Goal: Task Accomplishment & Management: Use online tool/utility

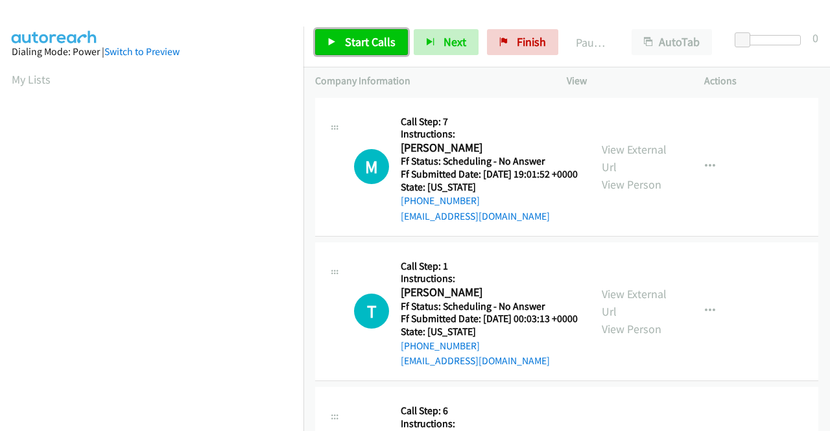
click at [345, 41] on span "Start Calls" at bounding box center [370, 41] width 51 height 15
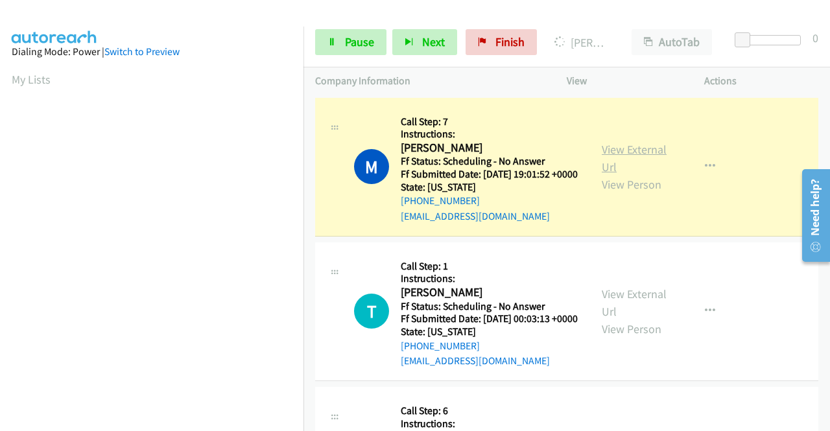
click at [629, 152] on link "View External Url" at bounding box center [634, 158] width 65 height 32
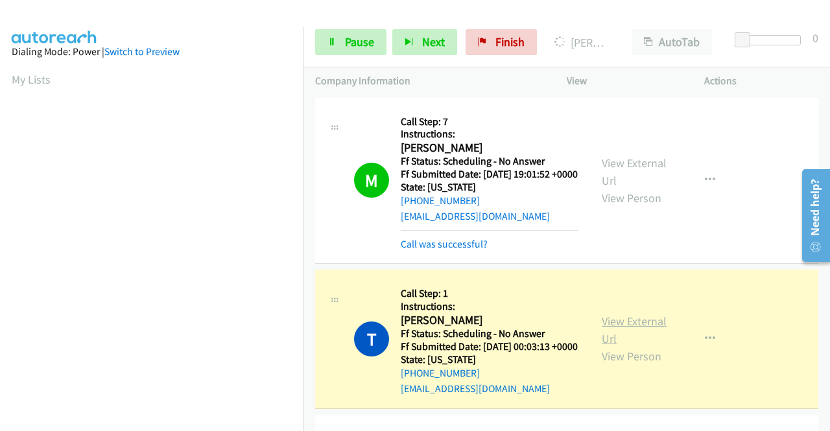
click at [602, 340] on link "View External Url" at bounding box center [634, 330] width 65 height 32
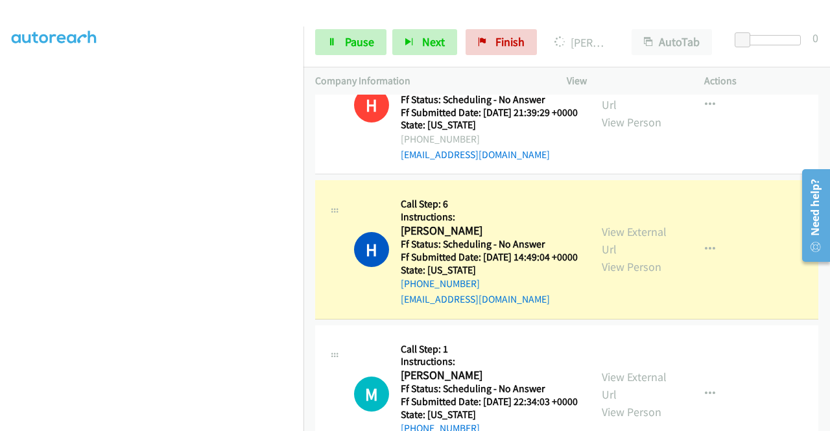
scroll to position [454, 0]
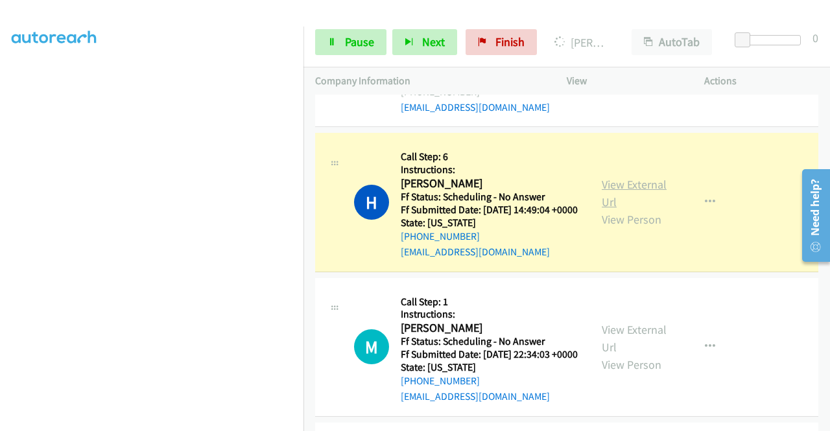
click at [618, 209] on link "View External Url" at bounding box center [634, 193] width 65 height 32
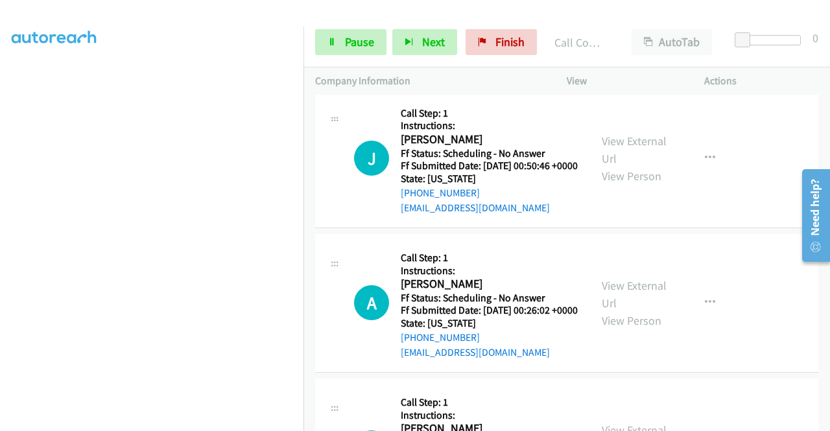
scroll to position [713, 0]
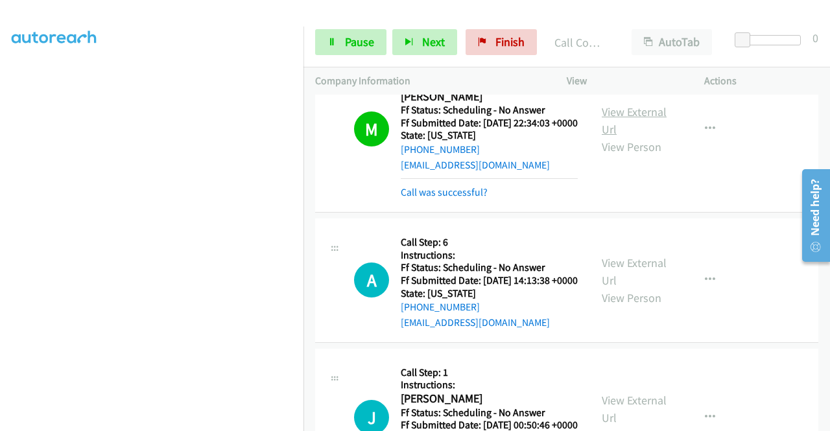
click at [630, 137] on link "View External Url" at bounding box center [634, 120] width 65 height 32
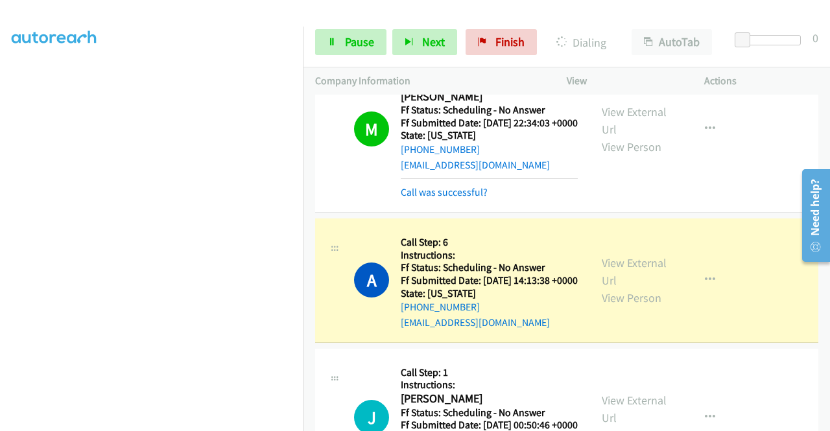
scroll to position [908, 0]
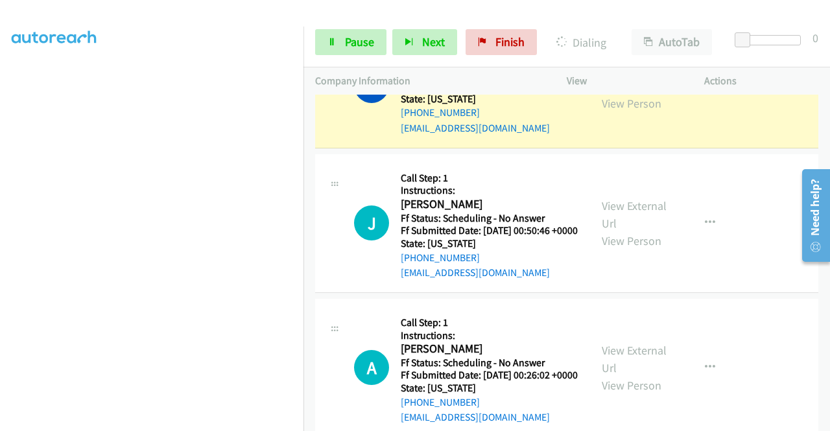
click at [635, 93] on link "View External Url" at bounding box center [634, 77] width 65 height 32
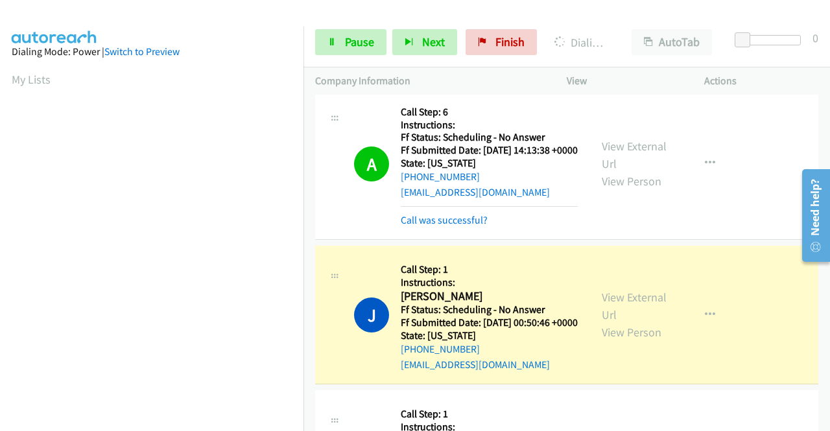
scroll to position [843, 0]
click at [620, 172] on link "View External Url" at bounding box center [634, 155] width 65 height 32
click at [655, 323] on link "View External Url" at bounding box center [634, 306] width 65 height 32
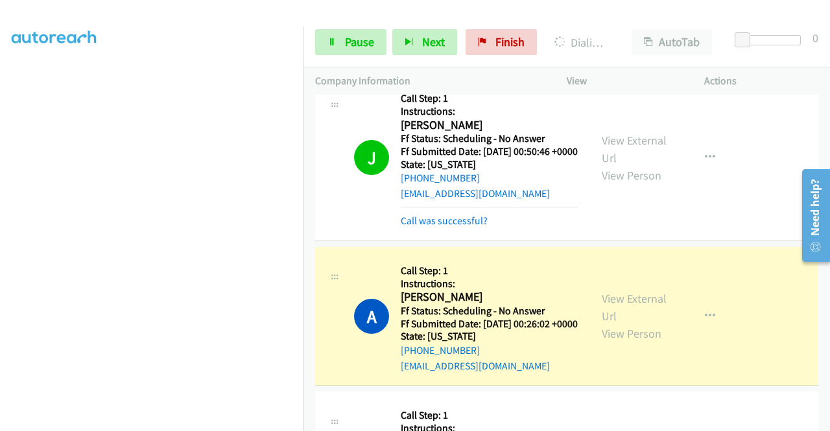
scroll to position [1037, 0]
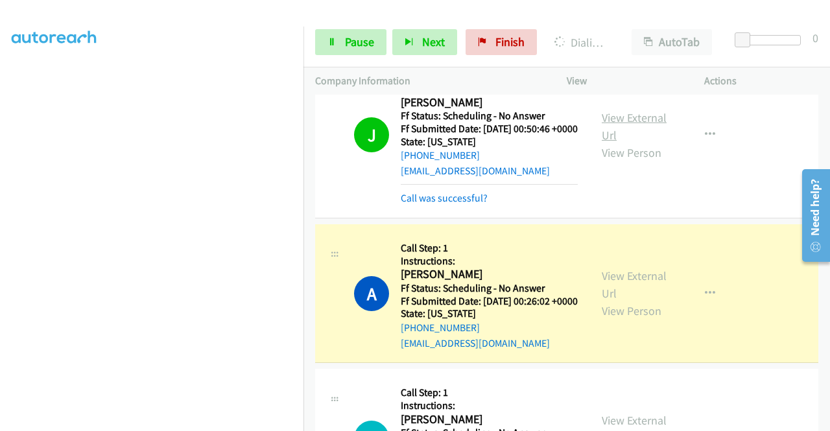
click at [615, 143] on link "View External Url" at bounding box center [634, 126] width 65 height 32
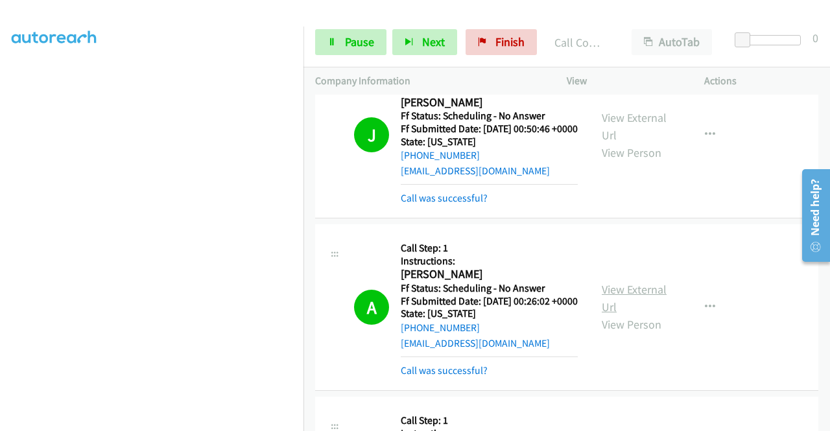
click at [618, 314] on link "View External Url" at bounding box center [634, 298] width 65 height 32
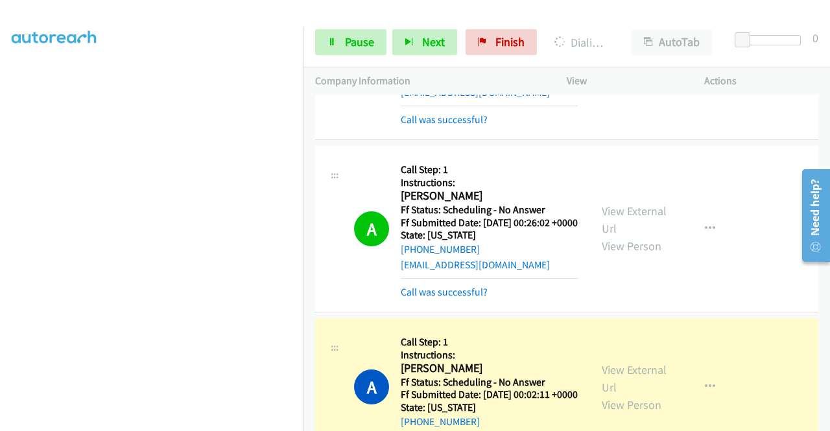
scroll to position [1232, 0]
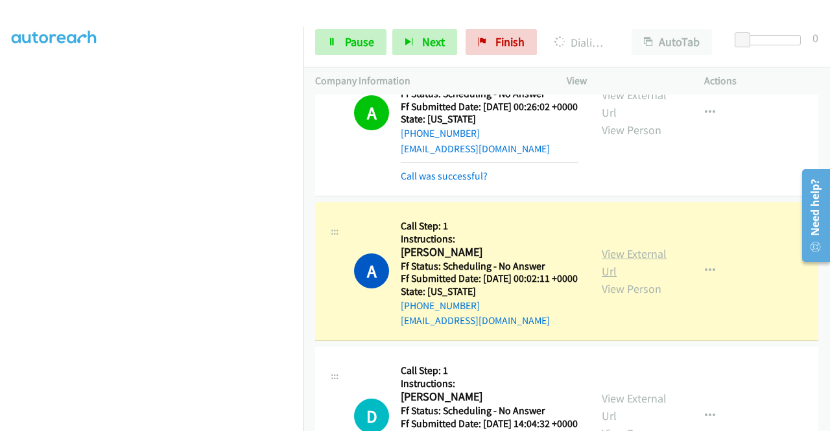
click at [621, 279] on link "View External Url" at bounding box center [634, 262] width 65 height 32
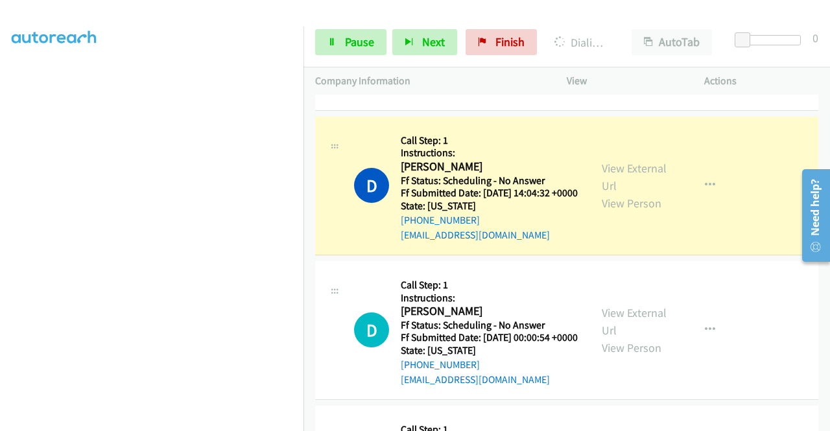
scroll to position [1491, 0]
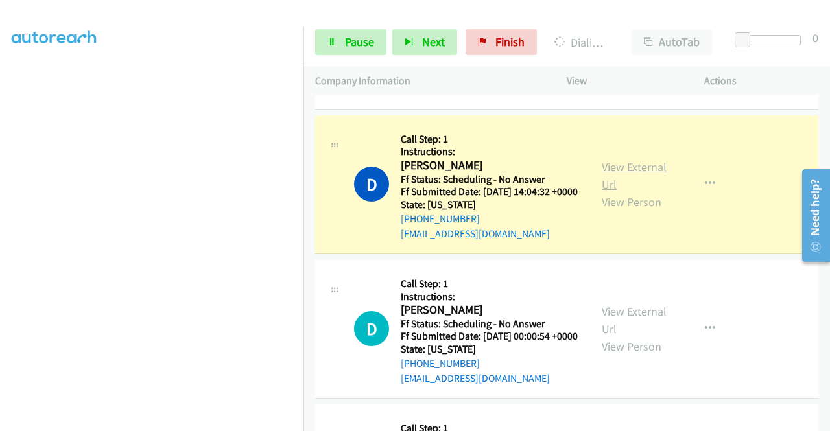
click at [605, 192] on link "View External Url" at bounding box center [634, 175] width 65 height 32
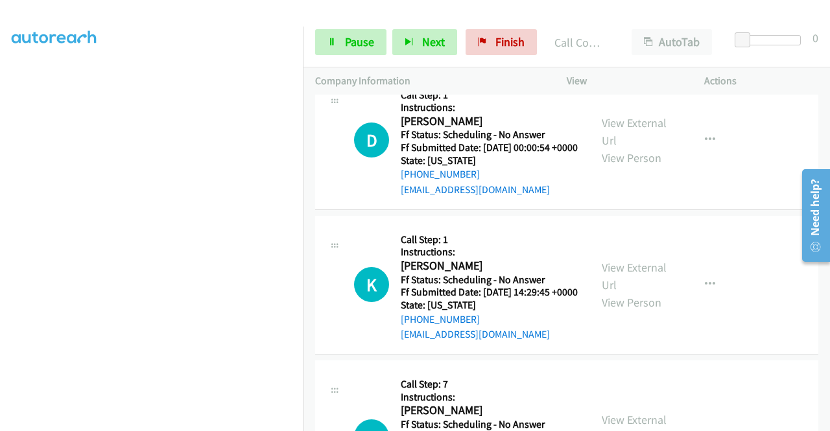
scroll to position [1750, 0]
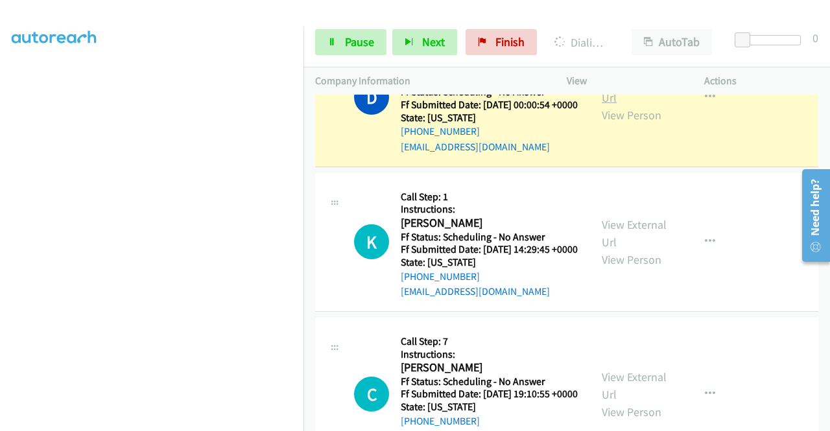
click at [639, 105] on link "View External Url" at bounding box center [634, 89] width 65 height 32
click at [364, 43] on span "Pause" at bounding box center [359, 41] width 29 height 15
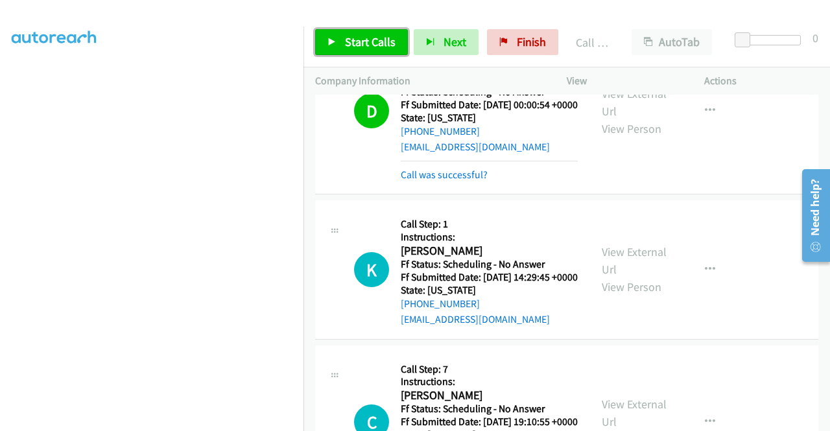
click at [355, 34] on span "Start Calls" at bounding box center [370, 41] width 51 height 15
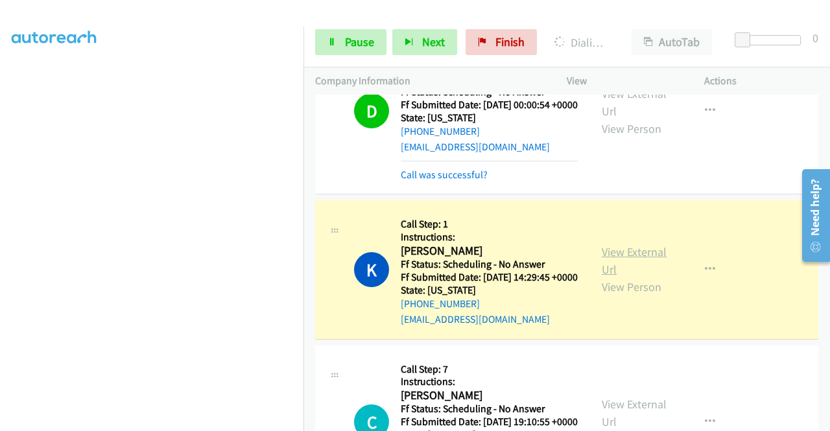
click at [610, 277] on link "View External Url" at bounding box center [634, 260] width 65 height 32
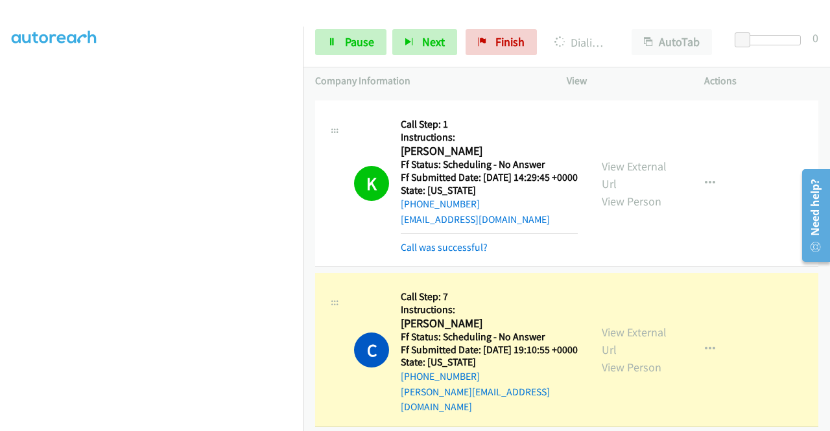
scroll to position [2009, 0]
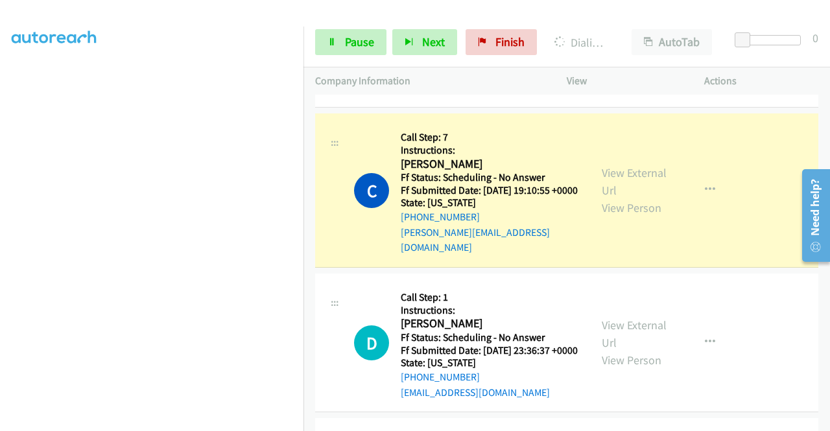
click at [611, 217] on div "View External Url View Person" at bounding box center [635, 190] width 67 height 53
click at [607, 198] on link "View External Url" at bounding box center [634, 181] width 65 height 32
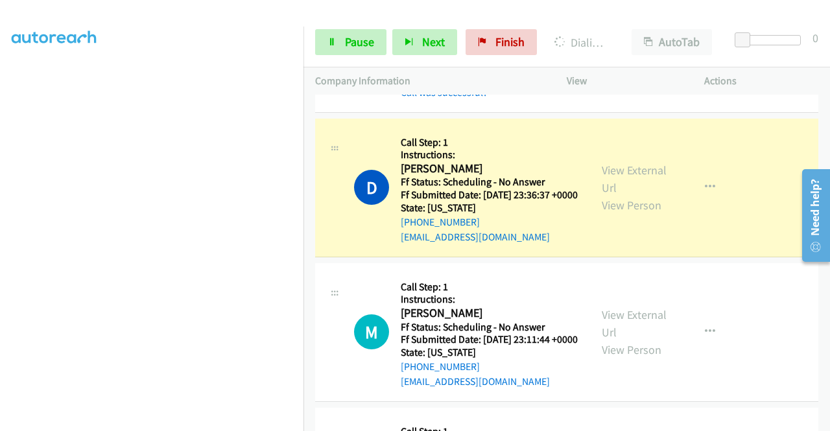
scroll to position [2204, 0]
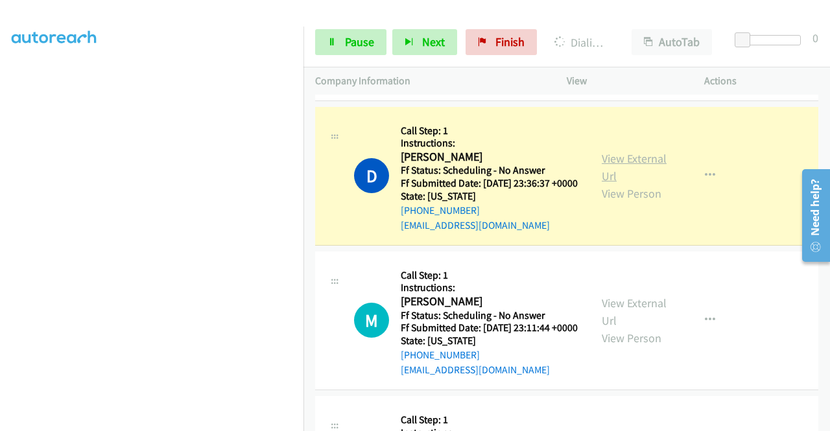
click at [620, 183] on link "View External Url" at bounding box center [634, 167] width 65 height 32
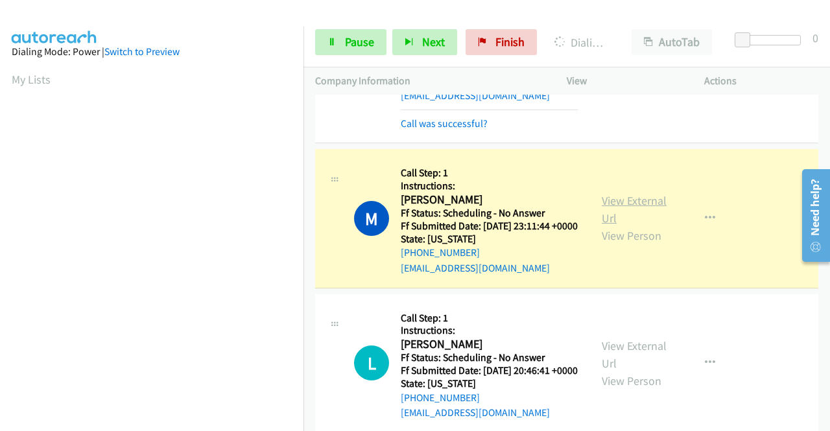
scroll to position [296, 0]
click at [632, 226] on link "View External Url" at bounding box center [634, 209] width 65 height 32
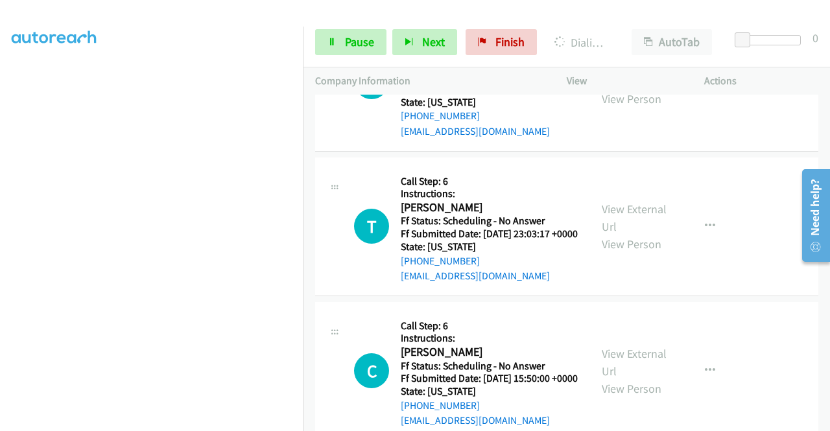
scroll to position [2723, 0]
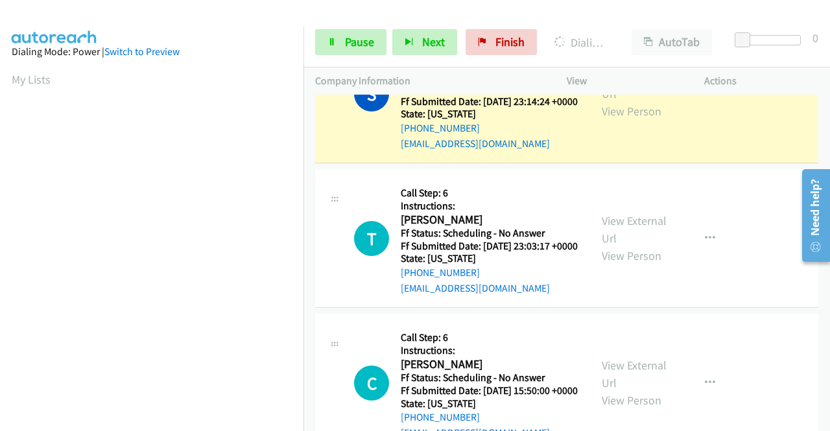
scroll to position [2852, 0]
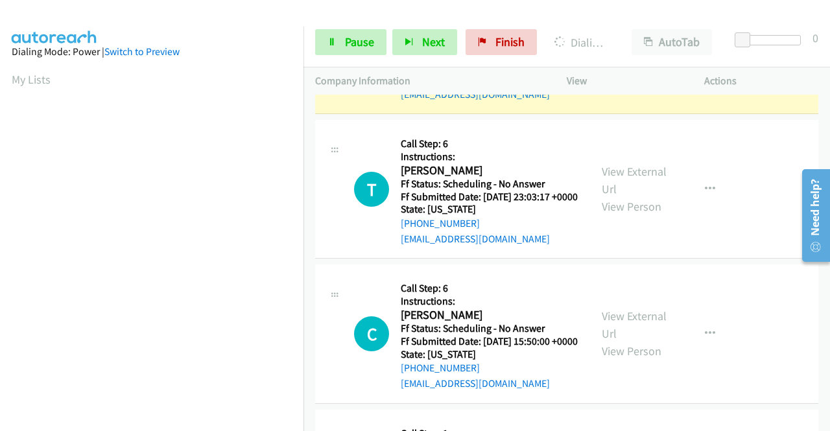
click at [621, 52] on link "View External Url" at bounding box center [634, 35] width 65 height 32
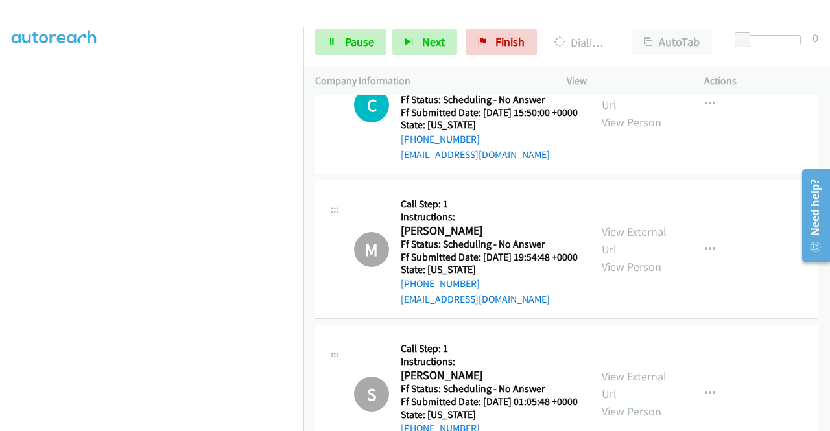
scroll to position [3111, 0]
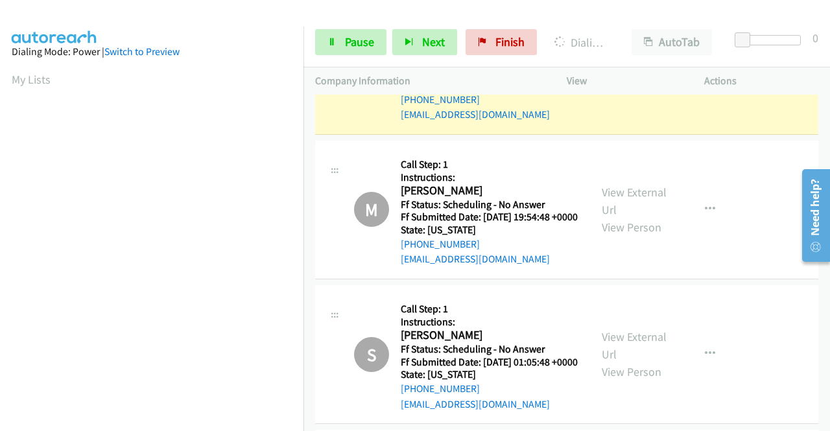
scroll to position [3241, 0]
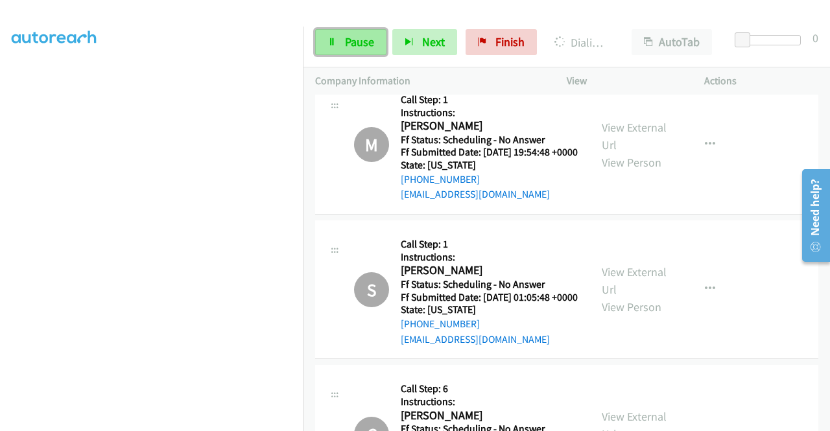
click at [354, 40] on span "Pause" at bounding box center [359, 41] width 29 height 15
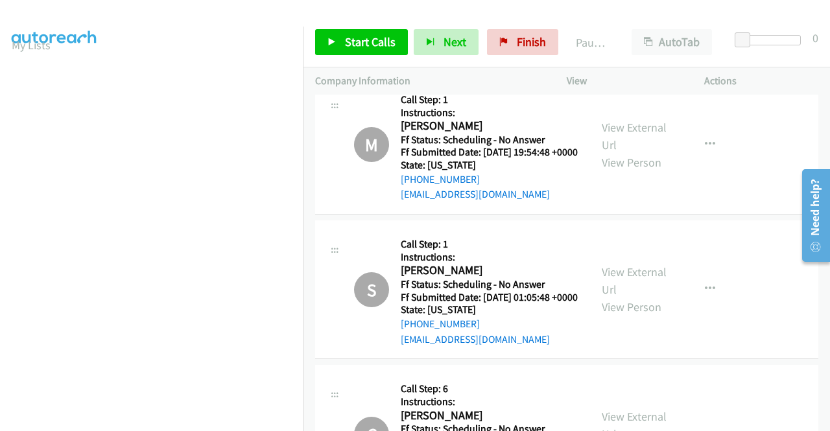
scroll to position [0, 0]
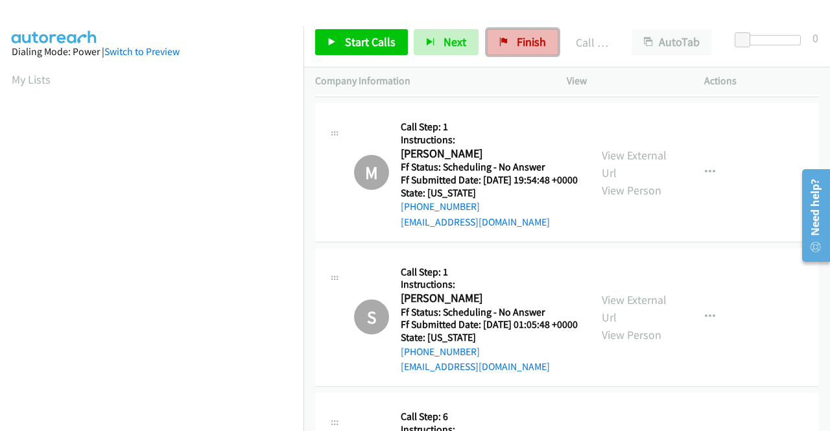
click at [517, 41] on span "Finish" at bounding box center [531, 41] width 29 height 15
